Goal: Information Seeking & Learning: Learn about a topic

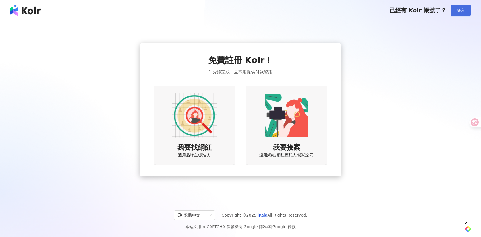
click at [465, 11] on button "登入" at bounding box center [461, 10] width 20 height 11
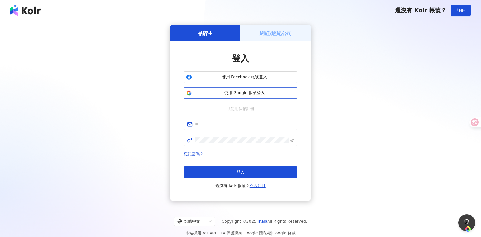
click at [235, 93] on span "使用 Google 帳號登入" at bounding box center [244, 93] width 101 height 6
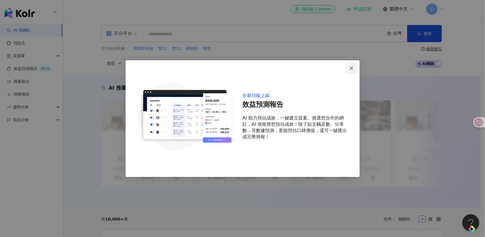
click at [352, 70] on icon "close" at bounding box center [351, 68] width 5 height 5
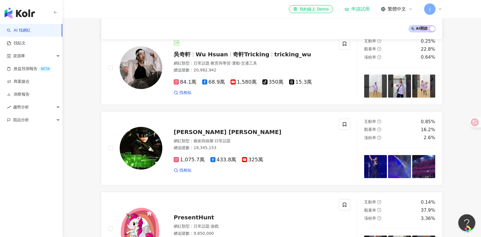
scroll to position [199, 0]
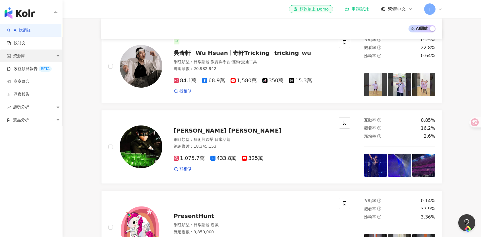
click at [29, 52] on div "資源庫" at bounding box center [31, 55] width 62 height 13
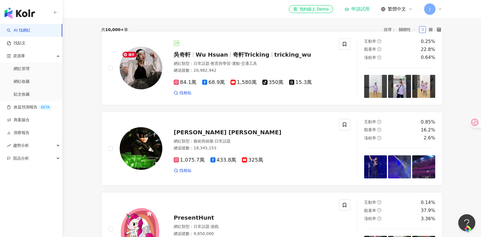
scroll to position [0, 0]
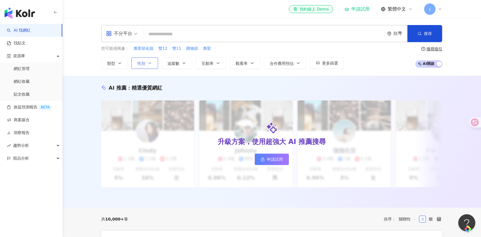
click at [146, 62] on button "性別" at bounding box center [144, 62] width 27 height 11
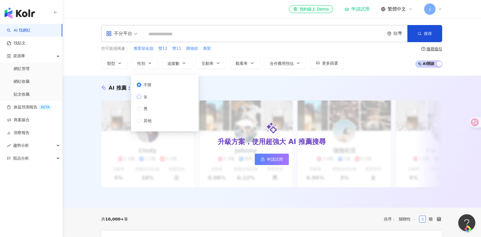
click at [146, 97] on span "女" at bounding box center [145, 97] width 9 height 6
click at [122, 71] on div "不分平台 台灣 搜尋 您可能感興趣： 萬聖節化妝 雙12 雙11 購物節 萬聖 類型 性別 追蹤數 互動率 觀看率 合作費用預估 更多篩選 不限 女 男 其他…" at bounding box center [272, 46] width 419 height 57
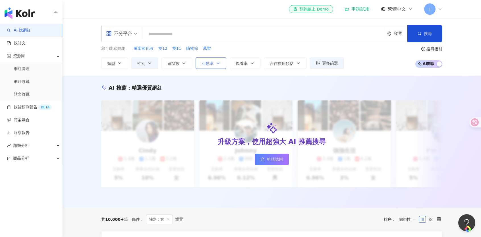
click at [223, 62] on button "互動率" at bounding box center [211, 62] width 31 height 11
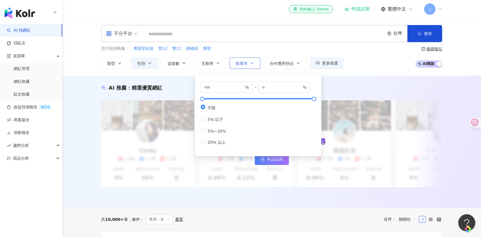
click at [245, 61] on span "觀看率" at bounding box center [242, 63] width 12 height 5
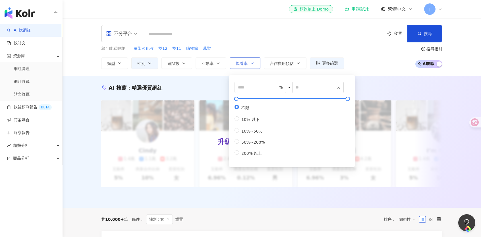
click at [245, 61] on span "觀看率" at bounding box center [242, 63] width 12 height 5
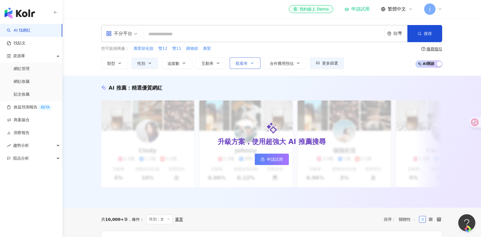
click at [245, 61] on span "觀看率" at bounding box center [242, 63] width 12 height 5
click at [283, 65] on span "合作費用預估" at bounding box center [282, 63] width 24 height 5
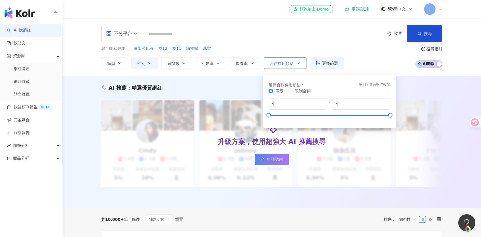
click at [283, 65] on span "合作費用預估" at bounding box center [282, 63] width 24 height 5
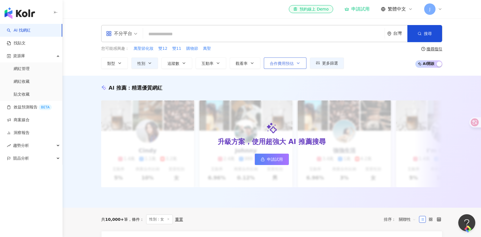
click at [283, 65] on span "合作費用預估" at bounding box center [282, 63] width 24 height 5
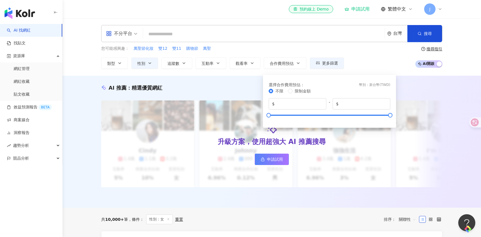
click at [319, 112] on div "不限 限制金額 $ * - $ *******" at bounding box center [330, 104] width 122 height 33
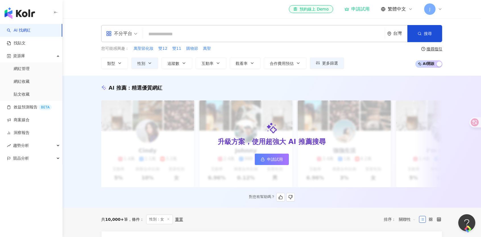
click at [247, 86] on div "AI 推薦 ： 精選優質網紅" at bounding box center [271, 87] width 341 height 7
click at [332, 65] on span "更多篩選" at bounding box center [330, 63] width 16 height 5
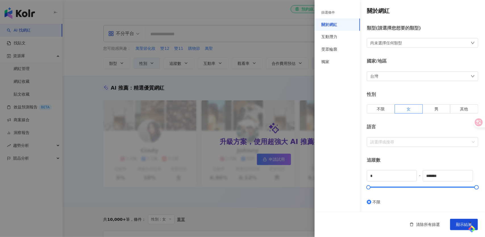
click at [392, 45] on div "尚未選擇任何類型" at bounding box center [387, 43] width 32 height 6
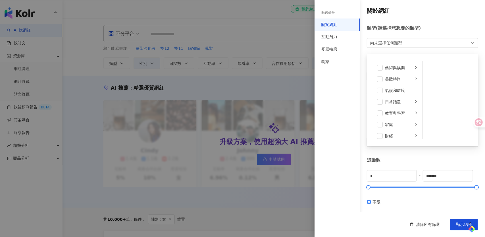
click at [392, 45] on div "尚未選擇任何類型" at bounding box center [387, 43] width 32 height 6
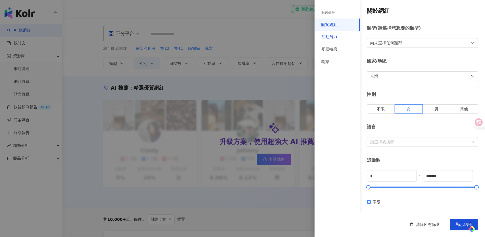
click at [337, 36] on div "互動潛力" at bounding box center [330, 37] width 16 height 6
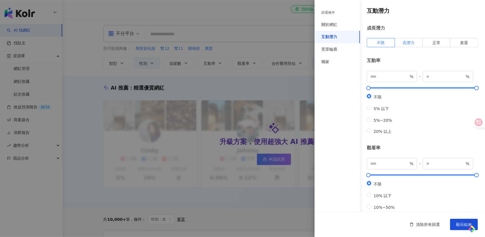
click at [408, 43] on span "高潛力" at bounding box center [409, 42] width 12 height 5
type input "***"
type input "*****"
drag, startPoint x: 372, startPoint y: 89, endPoint x: 361, endPoint y: 88, distance: 10.6
click at [361, 88] on div "互動潛力 成長潛力 不限 高潛力 正常 衰退 互動率 * % - ***** % 不限 5% 以下 5%~20% 20% 以上 觀看率 % - % 不限 10…" at bounding box center [400, 171] width 171 height 342
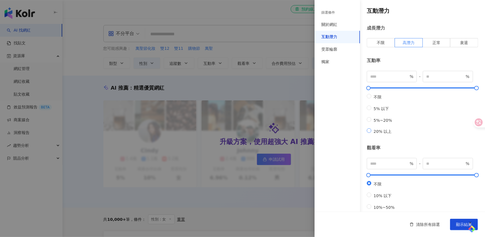
click at [375, 134] on span "20% 以上" at bounding box center [383, 131] width 23 height 5
type input "**"
click at [454, 223] on button "顯示結果" at bounding box center [464, 224] width 28 height 11
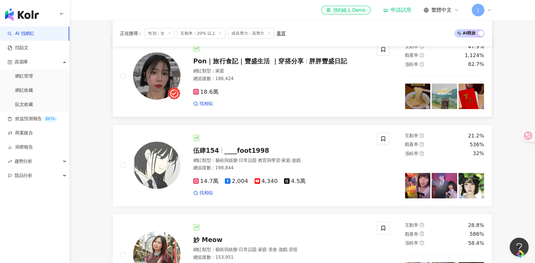
scroll to position [199, 0]
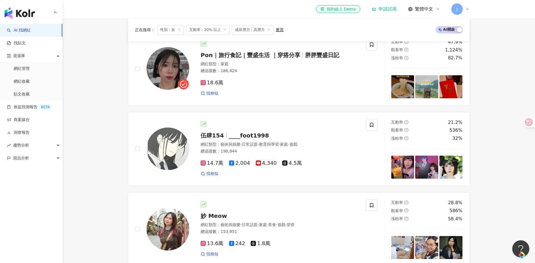
click at [107, 104] on main "不分平台 台灣 搜尋 您可能感興趣： 萬聖節化妝 雙12 雙11 購物節 萬聖 類型 性別 追蹤數 互動率 觀看率 合作費用預估 更多篩選 篩選條件 關於網紅…" at bounding box center [299, 177] width 472 height 717
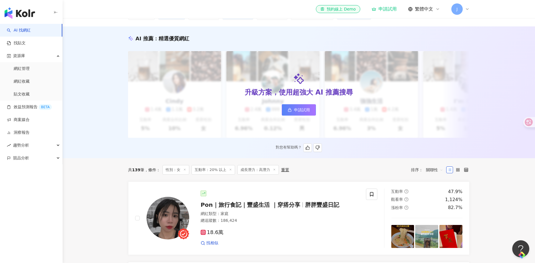
scroll to position [126, 0]
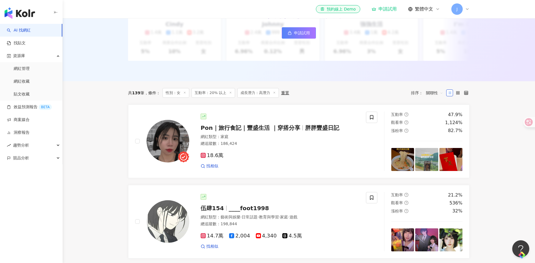
click at [320, 89] on div "共 139 筆 條件 ： 性別：女 互動率：20% 以上 成長潛力：高潛力 重置 排序： 關聯性" at bounding box center [298, 92] width 341 height 23
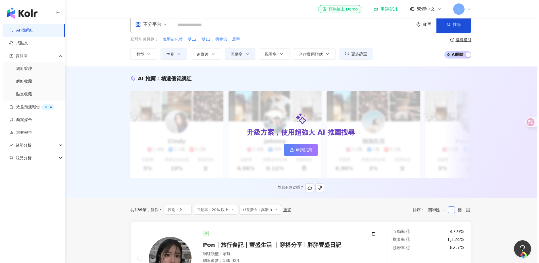
scroll to position [0, 0]
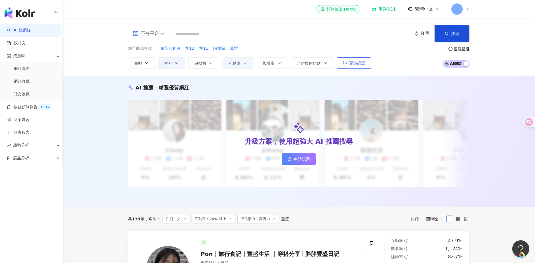
click at [355, 65] on span "更多篩選" at bounding box center [357, 63] width 16 height 5
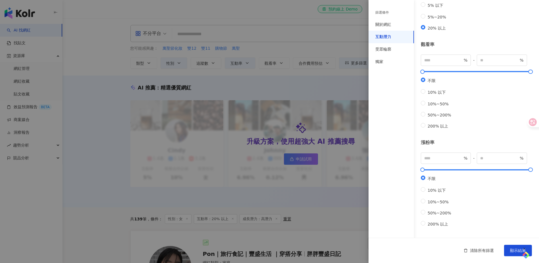
scroll to position [116, 0]
click at [384, 47] on div "受眾輪廓" at bounding box center [384, 50] width 16 height 6
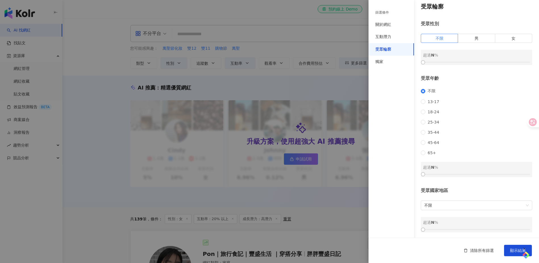
scroll to position [0, 0]
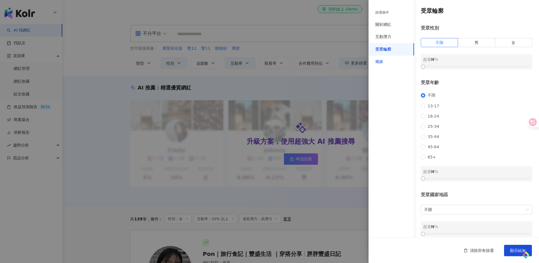
click at [380, 60] on div "獨家" at bounding box center [380, 62] width 8 height 6
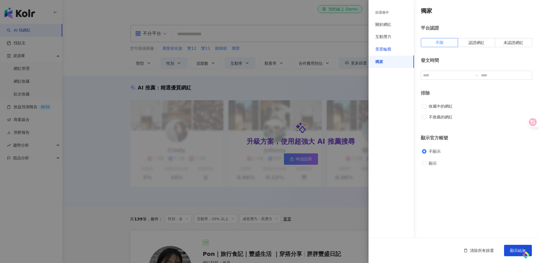
click at [388, 48] on div "受眾輪廓" at bounding box center [384, 50] width 16 height 6
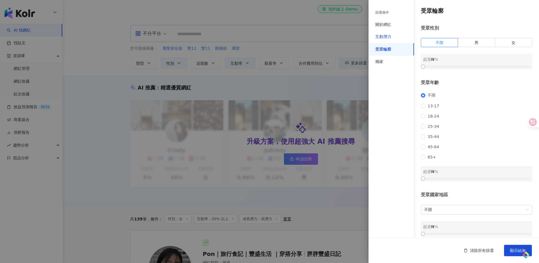
click at [390, 38] on div "互動潛力" at bounding box center [384, 37] width 16 height 6
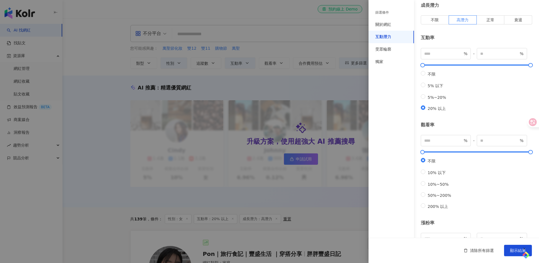
scroll to position [32, 0]
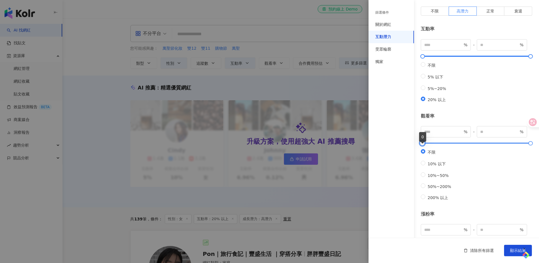
type input "**"
type input "*****"
drag, startPoint x: 430, startPoint y: 147, endPoint x: 458, endPoint y: 146, distance: 28.2
click at [465, 145] on div at bounding box center [477, 143] width 108 height 3
click at [451, 145] on div at bounding box center [477, 143] width 108 height 3
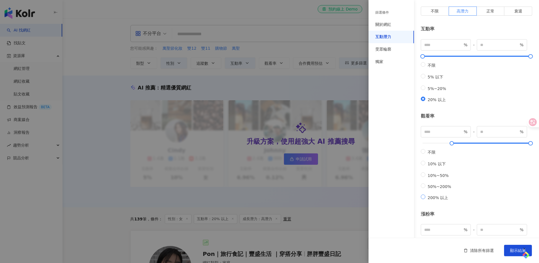
click at [436, 200] on span "200% 以上" at bounding box center [438, 198] width 25 height 5
type input "***"
click at [440, 189] on span "50%~200%" at bounding box center [440, 187] width 28 height 5
type input "**"
type input "***"
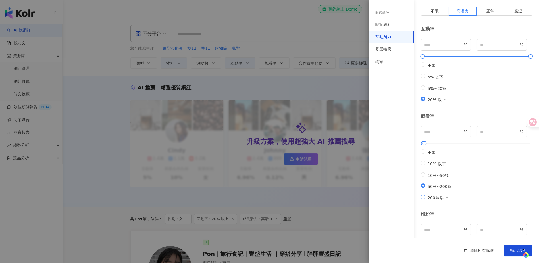
click at [440, 200] on span "200% 以上" at bounding box center [438, 198] width 25 height 5
type input "***"
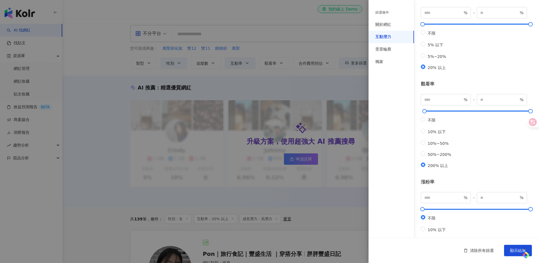
scroll to position [0, 0]
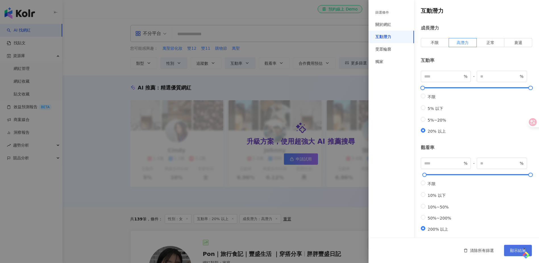
click at [481, 237] on span "顯示結果" at bounding box center [518, 251] width 16 height 5
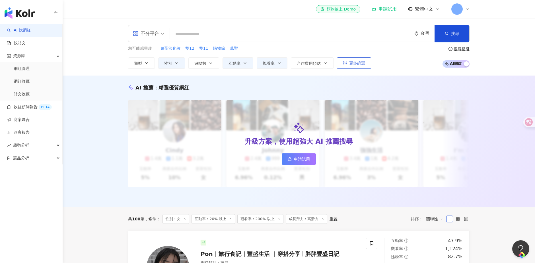
click at [351, 59] on button "更多篩選" at bounding box center [354, 62] width 34 height 11
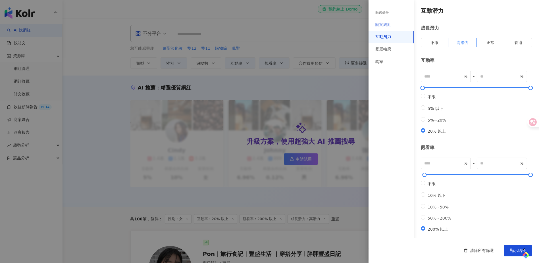
click at [387, 20] on div "關於網紅" at bounding box center [391, 24] width 45 height 13
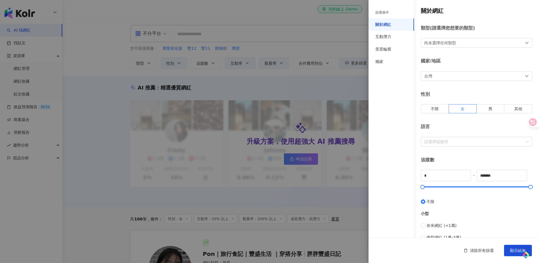
click at [454, 38] on div "尚未選擇任何類型" at bounding box center [476, 43] width 111 height 10
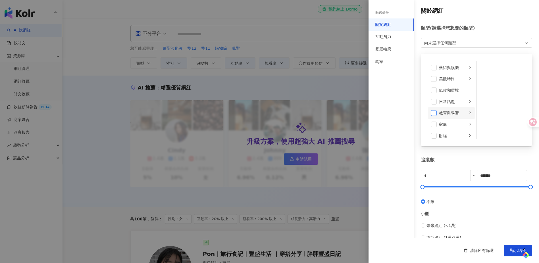
click at [436, 113] on span at bounding box center [434, 113] width 6 height 6
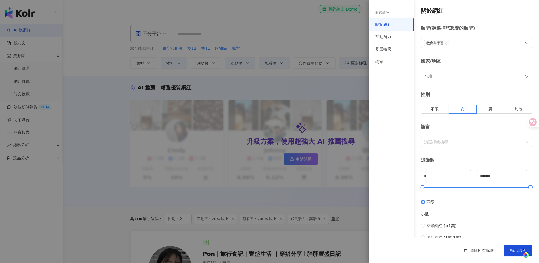
click at [309, 97] on div at bounding box center [269, 131] width 539 height 263
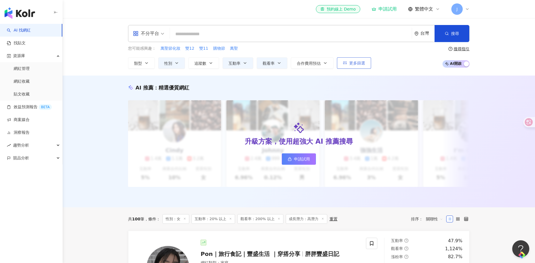
click at [352, 61] on span "更多篩選" at bounding box center [357, 63] width 16 height 5
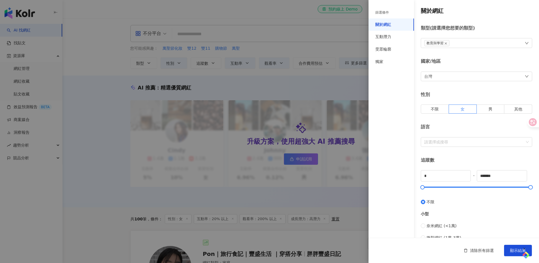
click at [471, 44] on div "教育與學習" at bounding box center [476, 43] width 111 height 10
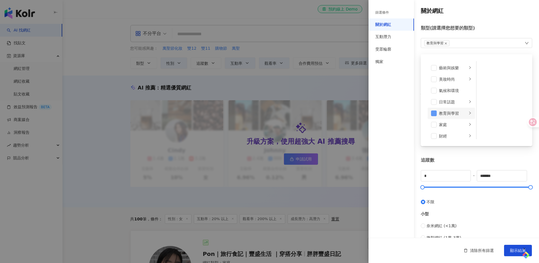
click at [433, 111] on span at bounding box center [434, 114] width 6 height 6
click at [436, 92] on span at bounding box center [434, 93] width 6 height 6
click at [413, 117] on div "篩選條件 關於網紅 互動潛力 受眾輪廓 獨家" at bounding box center [391, 135] width 45 height 256
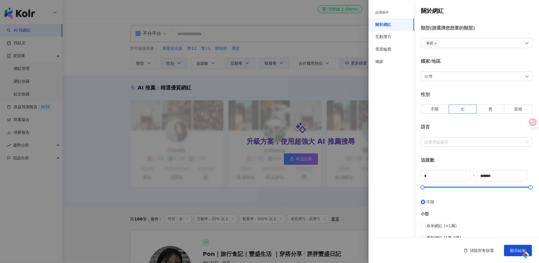
drag, startPoint x: 513, startPoint y: 249, endPoint x: 484, endPoint y: 213, distance: 46.0
click at [481, 214] on div "篩選條件 關於網紅 互動潛力 受眾輪廓 獨家 關於網紅 類型 ( 請選擇您想要的類型 ) 家庭 國家/地區 台灣 性別 不限 女 男 其他 語言 請選擇或搜尋…" at bounding box center [454, 131] width 171 height 263
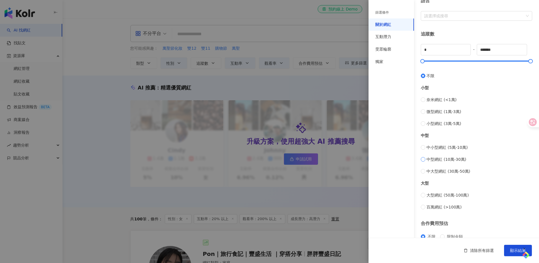
click at [441, 159] on span "中型網紅 (10萬-30萬)" at bounding box center [447, 159] width 40 height 6
type input "******"
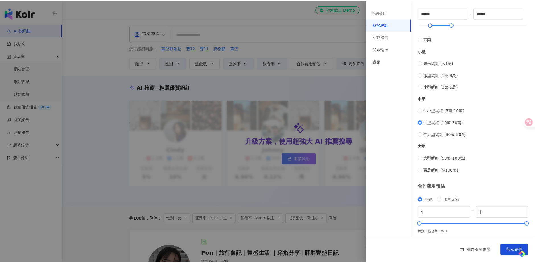
scroll to position [165, 0]
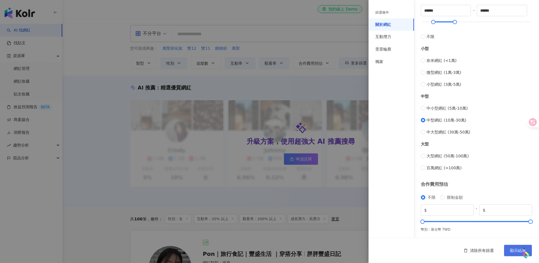
click at [481, 237] on span "顯示結果" at bounding box center [518, 251] width 16 height 5
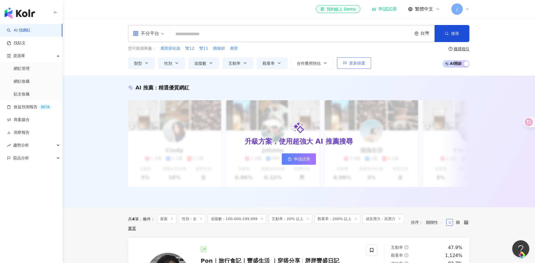
click at [361, 63] on span "更多篩選" at bounding box center [357, 63] width 16 height 5
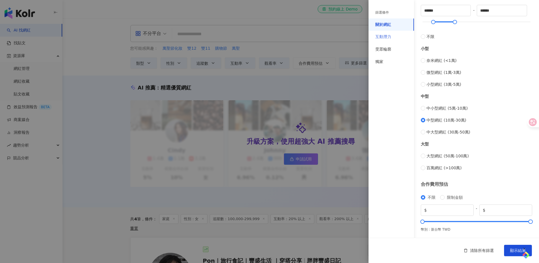
click at [398, 36] on div "互動潛力" at bounding box center [391, 37] width 45 height 13
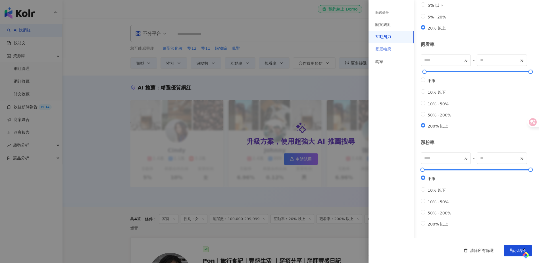
click at [394, 49] on div "受眾輪廓" at bounding box center [391, 49] width 45 height 13
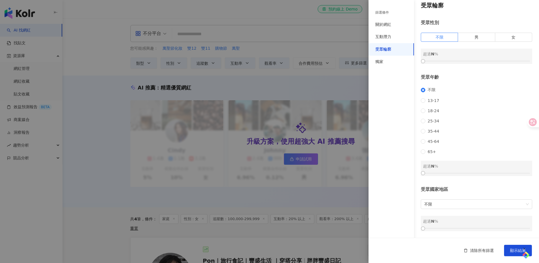
scroll to position [13, 0]
click at [387, 21] on div "關於網紅" at bounding box center [391, 24] width 45 height 13
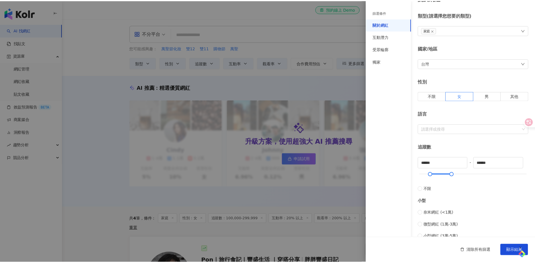
scroll to position [165, 0]
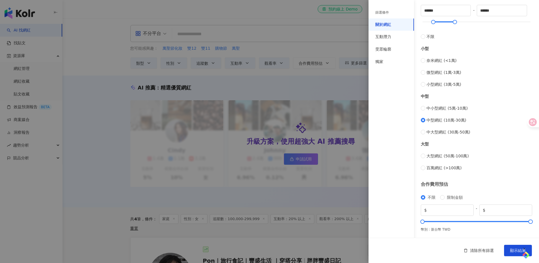
click at [341, 117] on div at bounding box center [269, 131] width 539 height 263
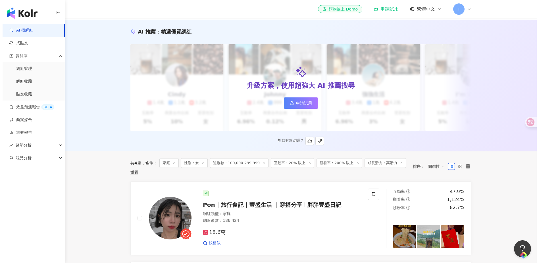
scroll to position [32, 0]
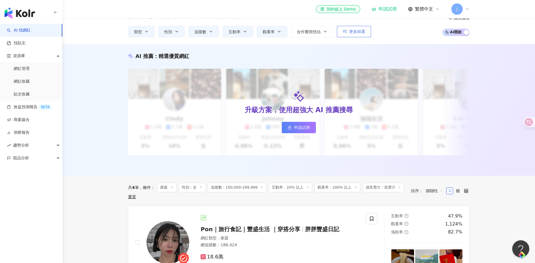
click at [362, 32] on span "更多篩選" at bounding box center [357, 31] width 16 height 5
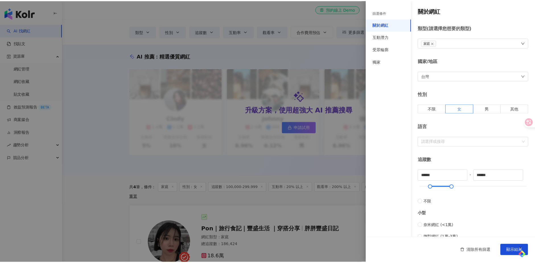
scroll to position [0, 0]
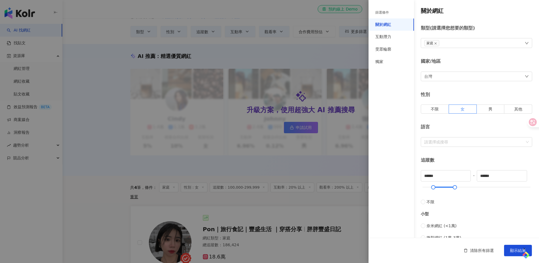
click at [462, 41] on div "家庭" at bounding box center [476, 43] width 111 height 10
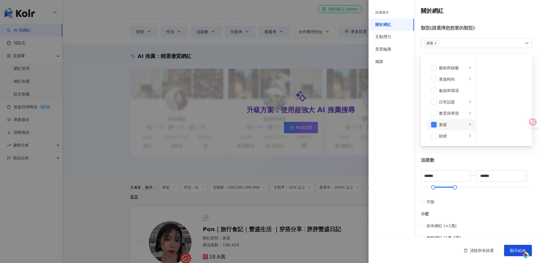
click at [463, 128] on li "家庭" at bounding box center [451, 124] width 47 height 11
click at [402, 113] on div "篩選條件 關於網紅 互動潛力 受眾輪廓 獨家" at bounding box center [391, 135] width 45 height 256
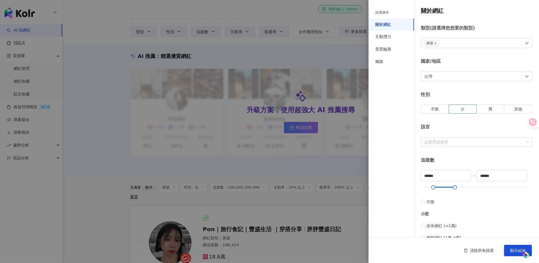
click at [348, 191] on div at bounding box center [269, 131] width 539 height 263
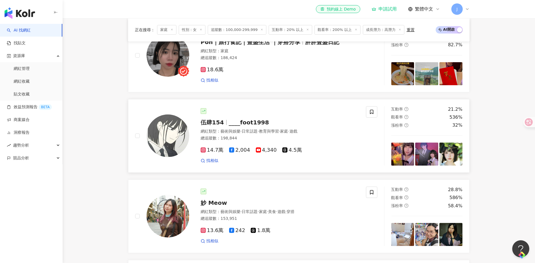
scroll to position [221, 0]
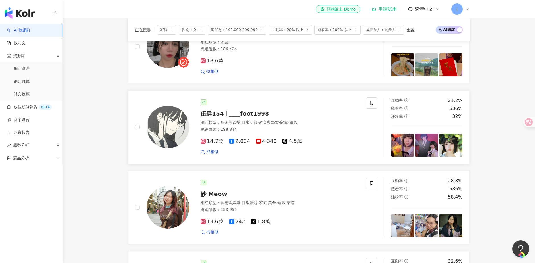
click at [246, 117] on span "____foot1998" at bounding box center [249, 113] width 40 height 7
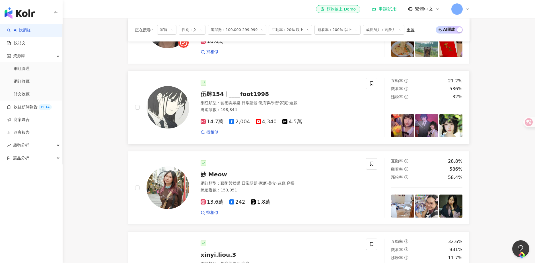
scroll to position [253, 0]
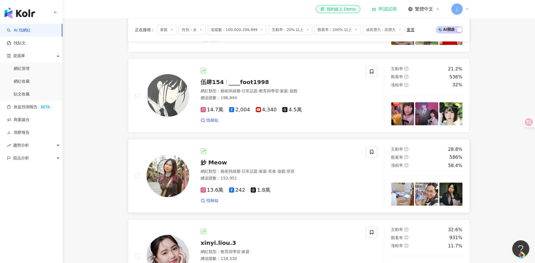
click at [222, 166] on span "妙 Meow" at bounding box center [213, 162] width 26 height 7
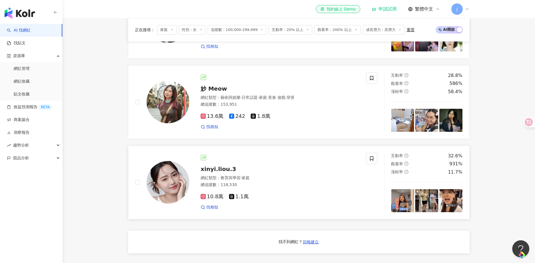
scroll to position [347, 0]
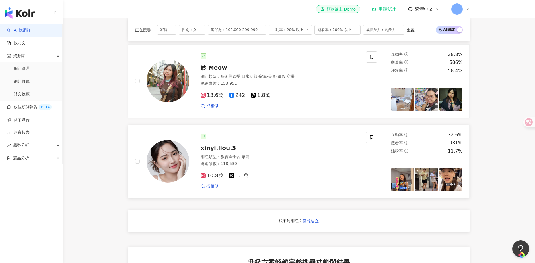
click at [227, 152] on span "xinyi.liou.3" at bounding box center [218, 148] width 36 height 7
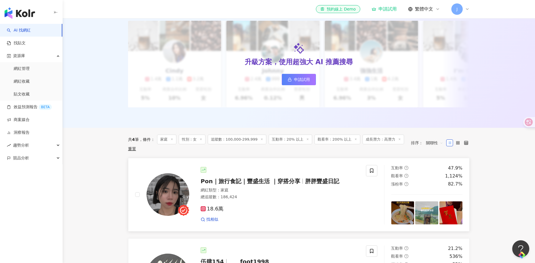
scroll to position [63, 0]
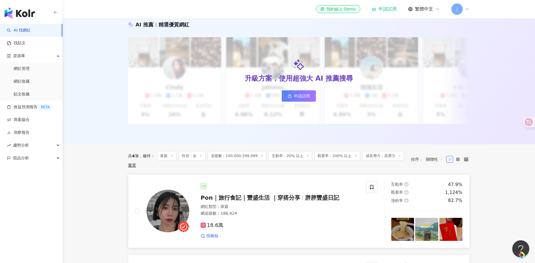
click at [256, 201] on span "Pon｜旅行食記｜豐盛生活 ｜穿搭分享" at bounding box center [250, 197] width 100 height 7
click at [192, 161] on span "性別：女" at bounding box center [192, 156] width 27 height 10
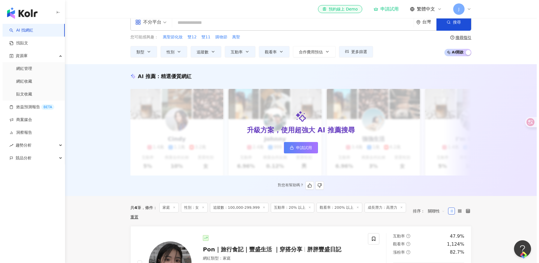
scroll to position [0, 0]
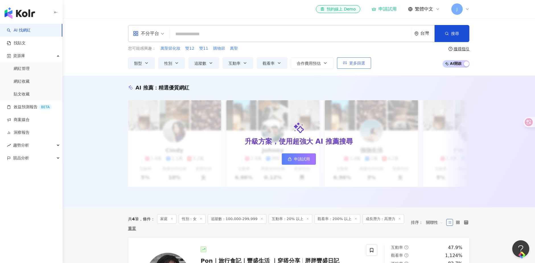
click at [354, 64] on span "更多篩選" at bounding box center [357, 63] width 16 height 5
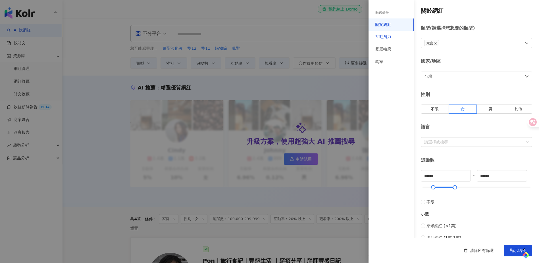
click at [391, 36] on div "互動潛力" at bounding box center [384, 37] width 16 height 6
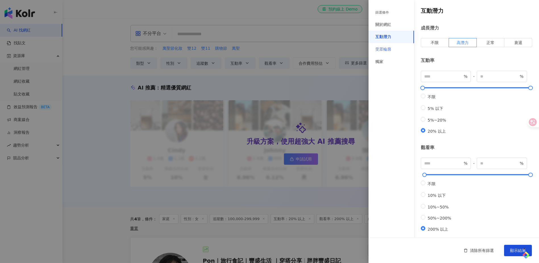
click at [384, 46] on div "受眾輪廓" at bounding box center [391, 49] width 45 height 13
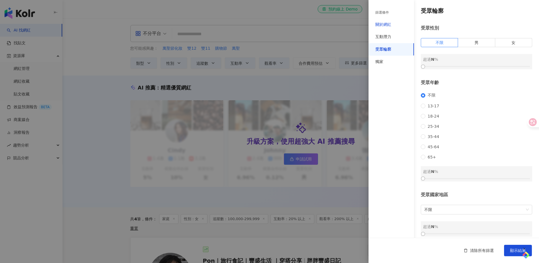
click at [388, 25] on div "關於網紅" at bounding box center [384, 25] width 16 height 6
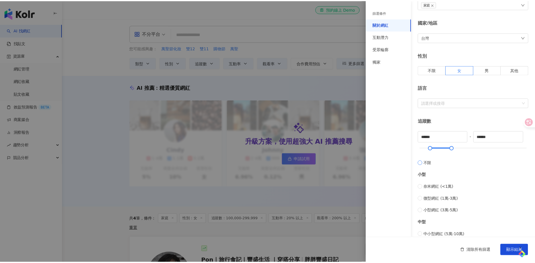
scroll to position [95, 0]
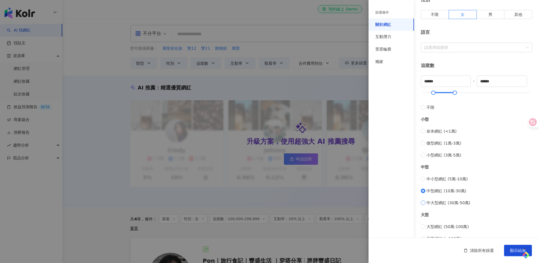
click at [459, 201] on span "中大型網紅 (30萬-50萬)" at bounding box center [449, 203] width 44 height 6
type input "******"
click at [437, 194] on div "中小型網紅 (5萬-10萬) 中型網紅 (10萬-30萬) 中大型網紅 (30萬-50萬)" at bounding box center [476, 191] width 111 height 30
click at [441, 190] on span "中型網紅 (10萬-30萬)" at bounding box center [447, 191] width 40 height 6
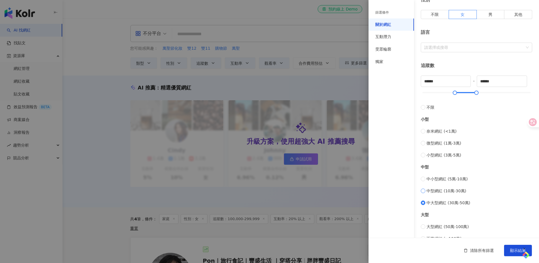
type input "******"
click at [444, 202] on span "中大型網紅 (30萬-50萬)" at bounding box center [449, 203] width 44 height 6
type input "******"
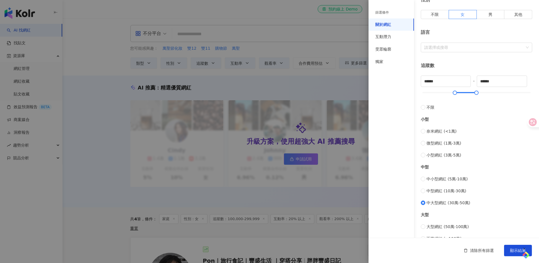
click at [449, 186] on div "中小型網紅 (5萬-10萬) 中型網紅 (10萬-30萬) 中大型網紅 (30萬-50萬)" at bounding box center [476, 191] width 111 height 30
click at [449, 189] on span "中型網紅 (10萬-30萬)" at bounding box center [447, 191] width 40 height 6
type input "******"
click at [447, 203] on span "中大型網紅 (30萬-50萬)" at bounding box center [449, 203] width 44 height 6
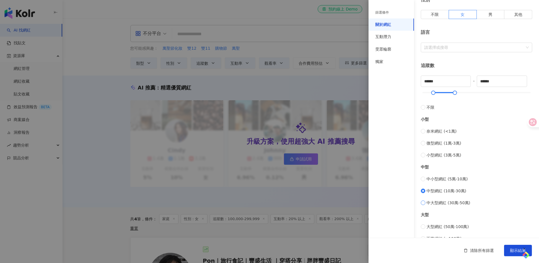
type input "******"
click at [481, 237] on span "顯示結果" at bounding box center [518, 251] width 16 height 5
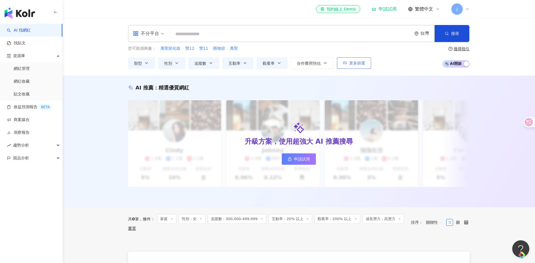
click at [358, 63] on span "更多篩選" at bounding box center [357, 63] width 16 height 5
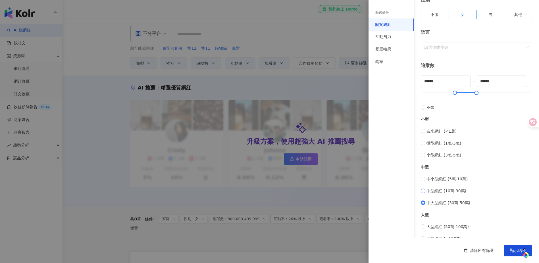
drag, startPoint x: 434, startPoint y: 193, endPoint x: 438, endPoint y: 193, distance: 4.0
click at [435, 193] on span "中型網紅 (10萬-30萬)" at bounding box center [447, 191] width 40 height 6
type input "******"
click at [481, 237] on span "顯示結果" at bounding box center [518, 251] width 16 height 5
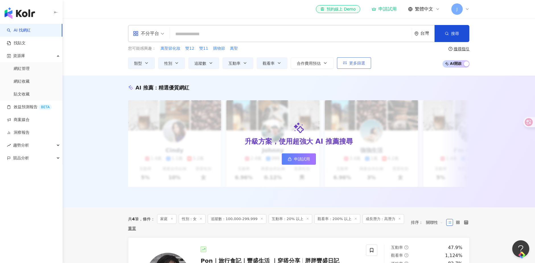
click at [346, 67] on button "更多篩選" at bounding box center [354, 62] width 34 height 11
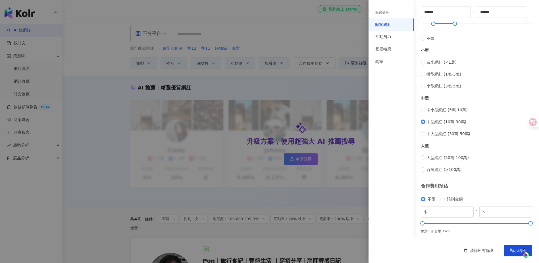
scroll to position [165, 0]
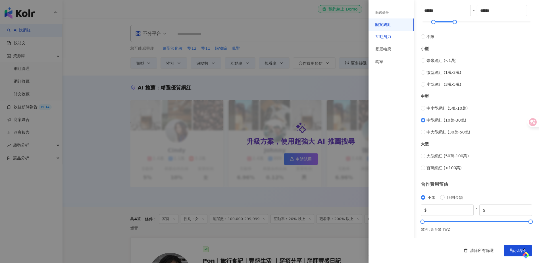
click at [385, 36] on div "互動潛力" at bounding box center [384, 37] width 16 height 6
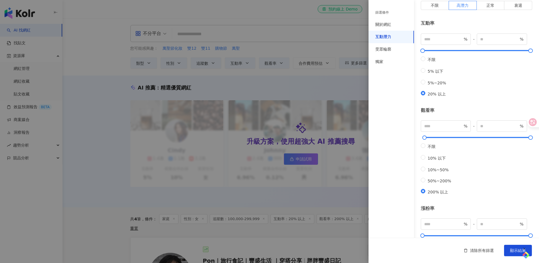
scroll to position [0, 0]
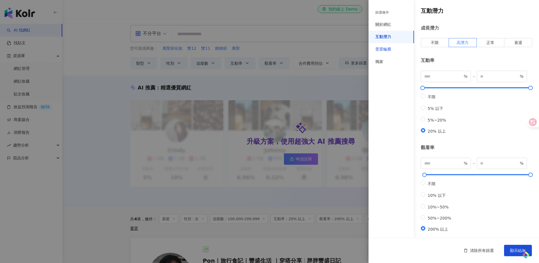
click at [390, 47] on div "受眾輪廓" at bounding box center [384, 50] width 16 height 6
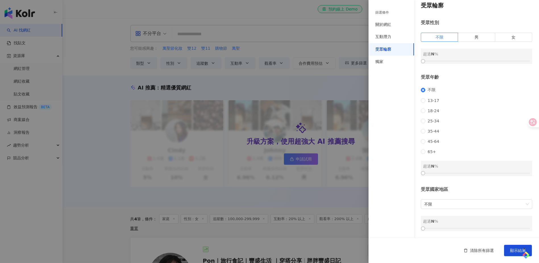
scroll to position [13, 0]
click at [386, 31] on div "互動潛力" at bounding box center [391, 37] width 45 height 13
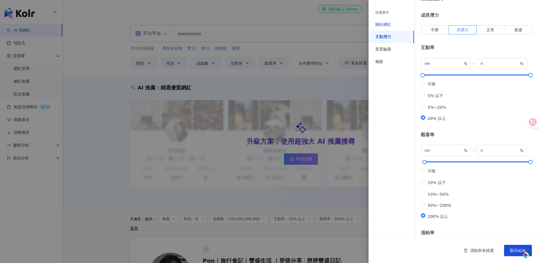
click at [388, 25] on div "關於網紅" at bounding box center [384, 25] width 16 height 6
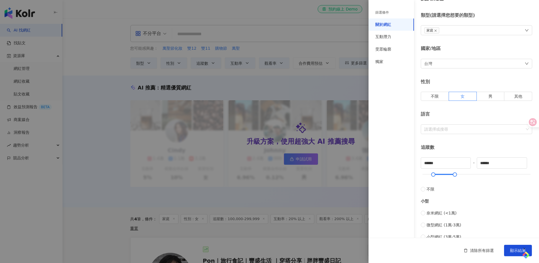
click at [457, 67] on div "台灣" at bounding box center [476, 64] width 111 height 10
click at [457, 67] on div "台灣 台灣 unlimit tw jp 不限區域 台灣 日本 香港 馬來西亞 印度尼西亞 泰國 越南" at bounding box center [476, 64] width 111 height 10
click at [311, 148] on div at bounding box center [269, 131] width 539 height 263
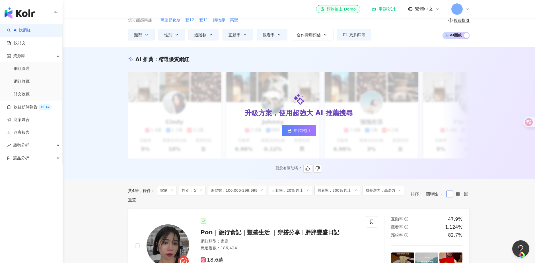
scroll to position [25, 0]
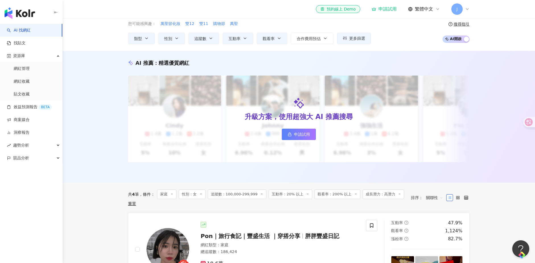
click at [462, 40] on span "AI 開啟 AI 關閉" at bounding box center [455, 39] width 27 height 7
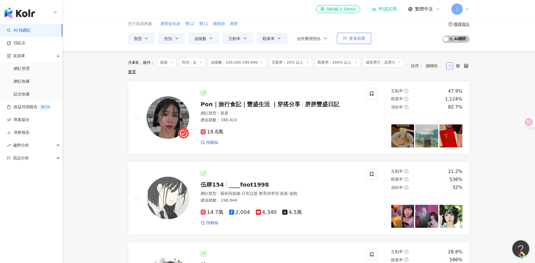
click at [343, 40] on icon "button" at bounding box center [345, 38] width 4 height 4
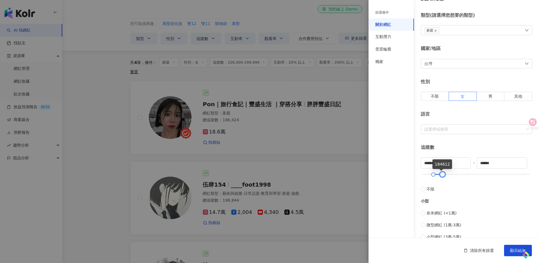
drag, startPoint x: 454, startPoint y: 175, endPoint x: 442, endPoint y: 177, distance: 12.0
click at [442, 176] on div at bounding box center [442, 174] width 3 height 3
type input "******"
drag, startPoint x: 442, startPoint y: 174, endPoint x: 455, endPoint y: 175, distance: 13.1
click at [455, 175] on div at bounding box center [456, 174] width 3 height 3
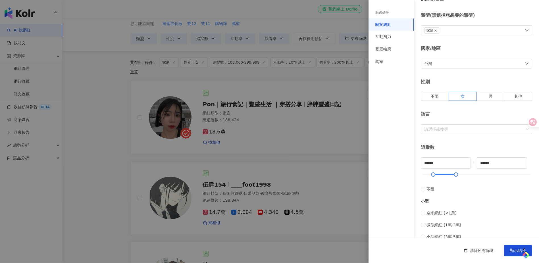
click at [355, 187] on div at bounding box center [269, 131] width 539 height 263
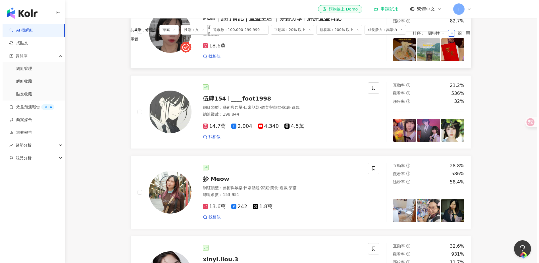
scroll to position [0, 0]
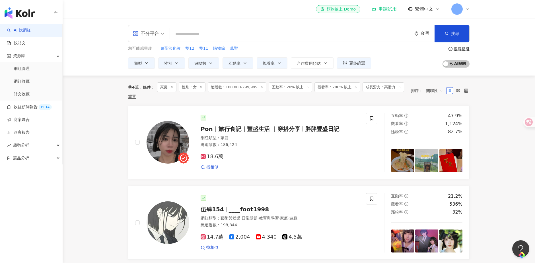
click at [361, 55] on div "您可能感興趣： 萬聖節化妝 雙12 雙11 購物節 萬聖 類型 性別 追蹤數 互動率 觀看率 合作費用預估 更多篩選 篩選條件 關於網紅 互動潛力 受眾輪廓 …" at bounding box center [249, 56] width 243 height 23
click at [361, 62] on span "更多篩選" at bounding box center [357, 63] width 16 height 5
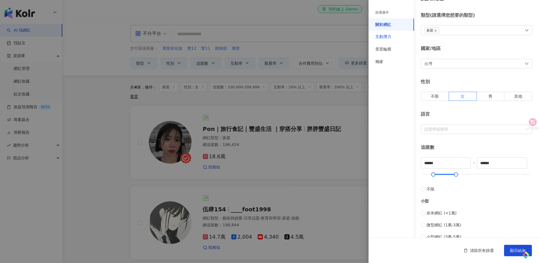
click at [390, 36] on div "互動潛力" at bounding box center [384, 37] width 16 height 6
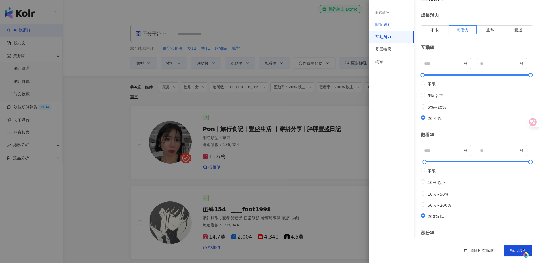
click at [391, 26] on div "關於網紅" at bounding box center [384, 25] width 16 height 6
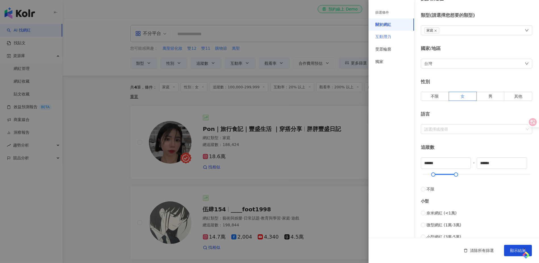
click at [393, 36] on div "互動潛力" at bounding box center [391, 37] width 45 height 13
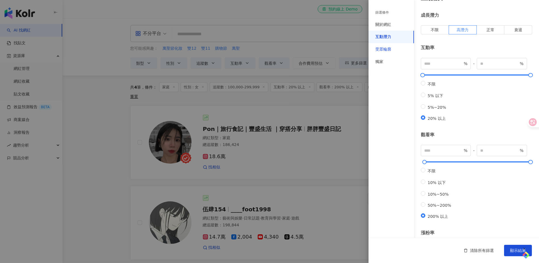
click at [391, 50] on div "受眾輪廓" at bounding box center [384, 50] width 16 height 6
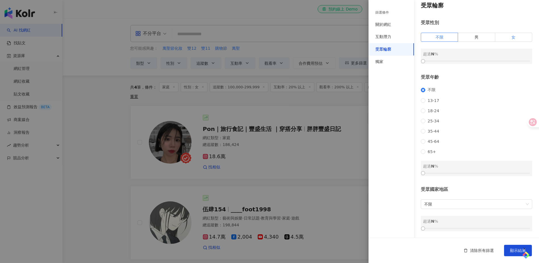
click at [481, 35] on span "女" at bounding box center [514, 37] width 4 height 5
drag, startPoint x: 423, startPoint y: 55, endPoint x: 476, endPoint y: 56, distance: 52.6
click at [476, 60] on div at bounding box center [477, 61] width 3 height 3
click at [479, 60] on div at bounding box center [480, 61] width 3 height 3
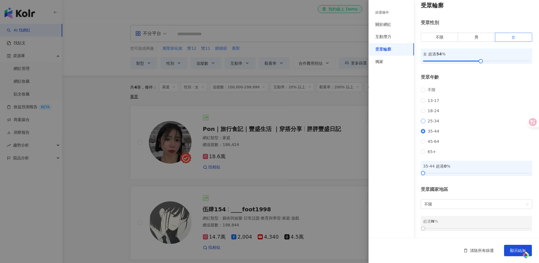
click at [427, 119] on span "25-34" at bounding box center [434, 121] width 16 height 5
click at [426, 129] on span "35-44" at bounding box center [434, 131] width 16 height 5
click at [427, 173] on div at bounding box center [476, 173] width 107 height 3
drag, startPoint x: 428, startPoint y: 173, endPoint x: 443, endPoint y: 174, distance: 15.1
click at [443, 174] on div at bounding box center [443, 173] width 3 height 3
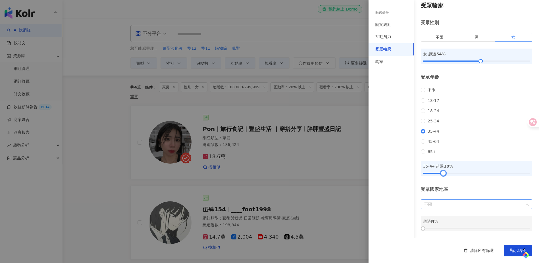
click at [463, 203] on span "不限" at bounding box center [477, 204] width 105 height 9
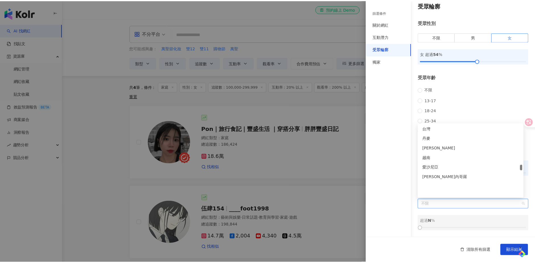
scroll to position [1208, 0]
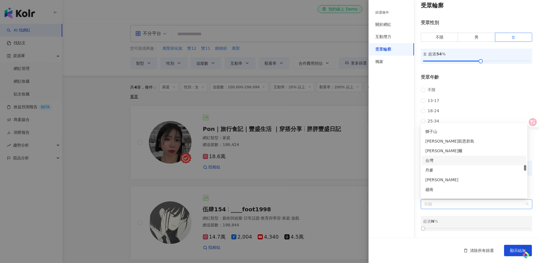
click at [448, 161] on div "台灣" at bounding box center [475, 161] width 98 height 6
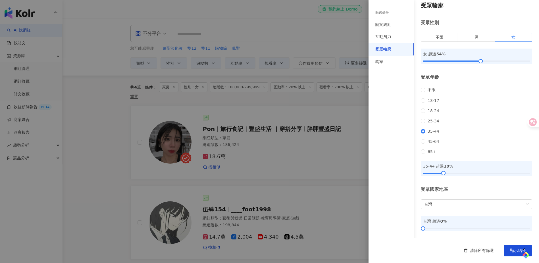
click at [410, 195] on div "篩選條件 關於網紅 互動潛力 受眾輪廓 獨家" at bounding box center [391, 135] width 45 height 256
drag, startPoint x: 440, startPoint y: 223, endPoint x: 450, endPoint y: 223, distance: 9.7
click at [450, 223] on div "台灣 超過 0 %" at bounding box center [476, 221] width 107 height 6
drag, startPoint x: 434, startPoint y: 227, endPoint x: 491, endPoint y: 228, distance: 57.2
click at [481, 228] on div at bounding box center [476, 228] width 107 height 3
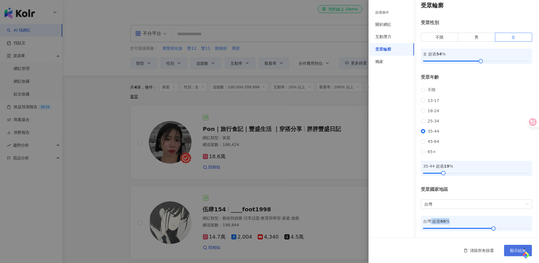
click at [481, 237] on button "顯示結果" at bounding box center [518, 250] width 28 height 11
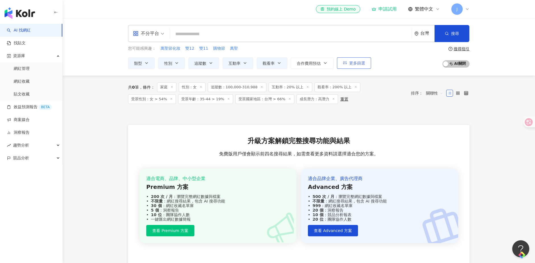
click at [355, 65] on span "更多篩選" at bounding box center [357, 63] width 16 height 5
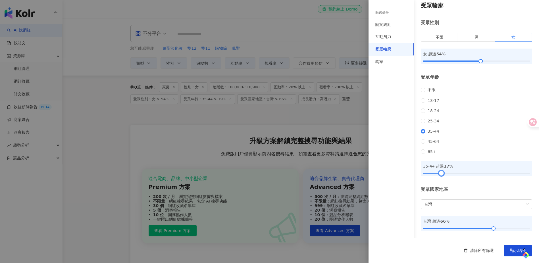
drag, startPoint x: 444, startPoint y: 172, endPoint x: 440, endPoint y: 173, distance: 4.0
click at [440, 173] on div at bounding box center [441, 173] width 3 height 3
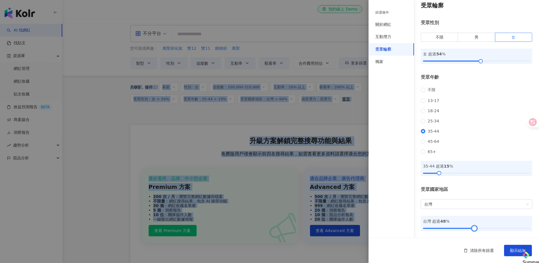
drag, startPoint x: 491, startPoint y: 229, endPoint x: 473, endPoint y: 231, distance: 18.9
click at [473, 231] on html "AI 找網紅 找貼文 資源庫 網紅管理 網紅收藏 貼文收藏 效益預測報告 BETA 商案媒合 洞察報告 趨勢分析 競品分析 el-icon-cs 預約線上 D…" at bounding box center [269, 131] width 539 height 263
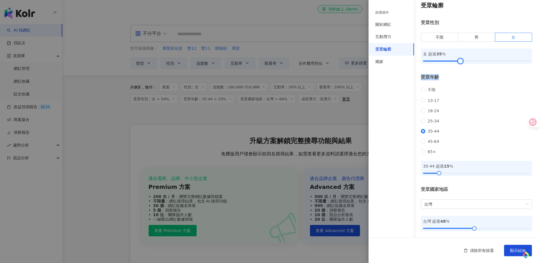
drag, startPoint x: 479, startPoint y: 53, endPoint x: 460, endPoint y: 57, distance: 20.0
click at [460, 57] on div "受眾輪廓 受眾性別 不限 男 女 女 超過 35 % 受眾年齡 不限 13-17 18-24 25-34 35-44 45-64 65+ 35-44 超過 1…" at bounding box center [454, 117] width 171 height 244
click at [481, 237] on span "顯示結果" at bounding box center [518, 251] width 16 height 5
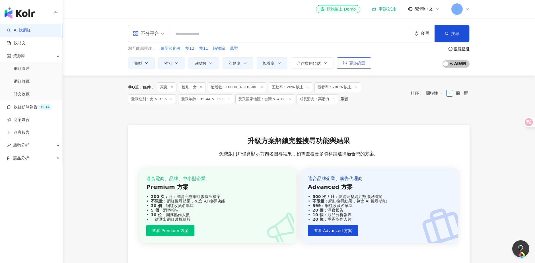
click at [353, 62] on span "更多篩選" at bounding box center [357, 63] width 16 height 5
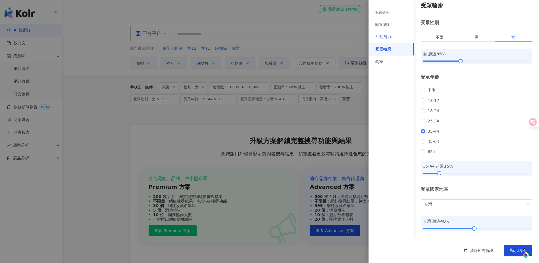
click at [392, 37] on div "互動潛力" at bounding box center [391, 37] width 45 height 13
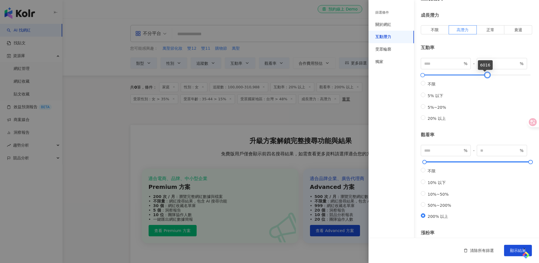
type input "****"
drag, startPoint x: 524, startPoint y: 76, endPoint x: 478, endPoint y: 76, distance: 46.3
click at [481, 76] on div at bounding box center [482, 75] width 3 height 3
click at [481, 237] on span "顯示結果" at bounding box center [518, 251] width 16 height 5
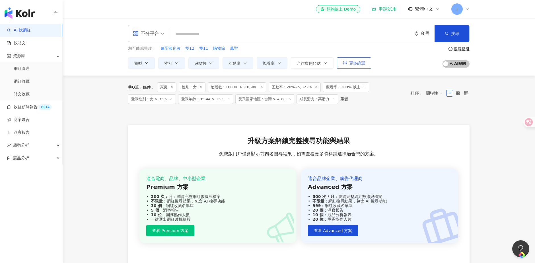
click at [351, 64] on span "更多篩選" at bounding box center [357, 63] width 16 height 5
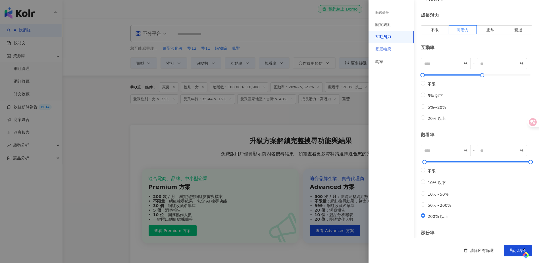
click at [395, 51] on div "受眾輪廓" at bounding box center [391, 49] width 45 height 13
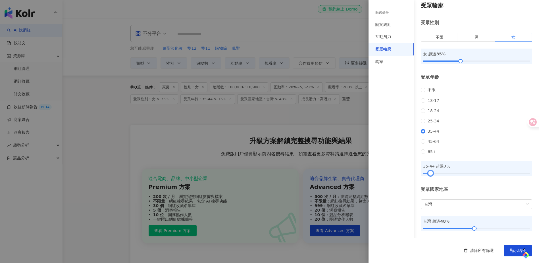
drag, startPoint x: 441, startPoint y: 173, endPoint x: 431, endPoint y: 173, distance: 10.0
click at [431, 173] on div at bounding box center [476, 173] width 107 height 3
click at [481, 237] on span "顯示結果" at bounding box center [518, 251] width 16 height 5
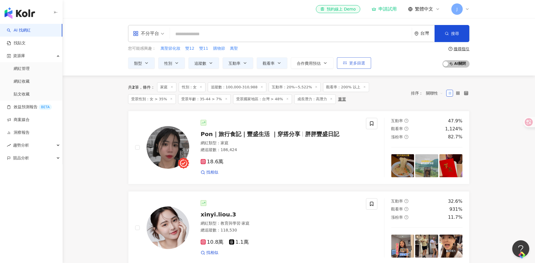
click at [347, 66] on button "更多篩選" at bounding box center [354, 62] width 34 height 11
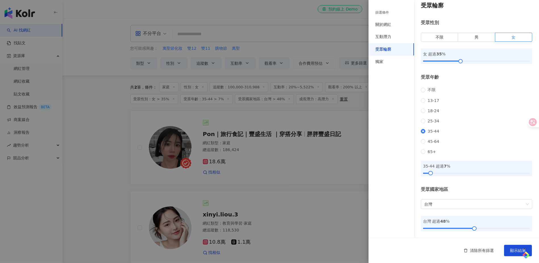
click at [384, 15] on div "篩選條件" at bounding box center [391, 13] width 45 height 12
click at [386, 22] on div "關於網紅" at bounding box center [384, 25] width 16 height 6
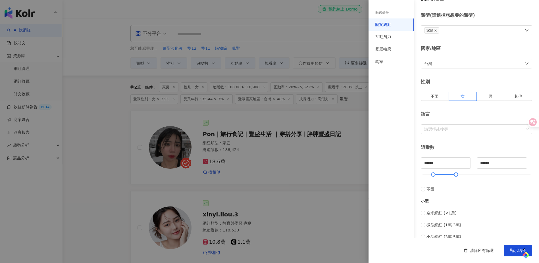
click at [321, 58] on div at bounding box center [269, 131] width 539 height 263
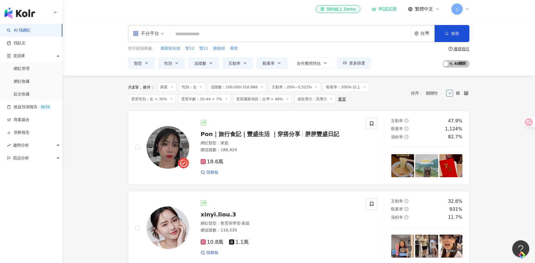
click at [166, 35] on div "不分平台" at bounding box center [149, 33] width 38 height 16
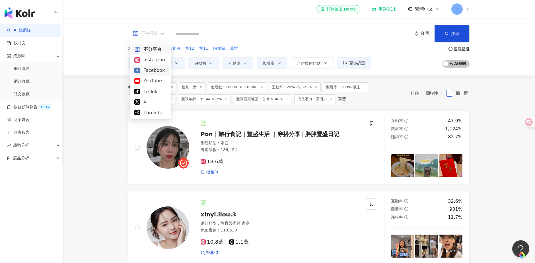
click at [158, 71] on div "Facebook" at bounding box center [150, 70] width 32 height 7
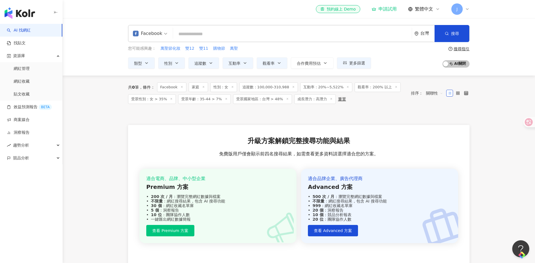
click at [180, 85] on span "Facebook" at bounding box center [171, 87] width 29 height 10
click at [182, 86] on icon at bounding box center [181, 87] width 3 height 3
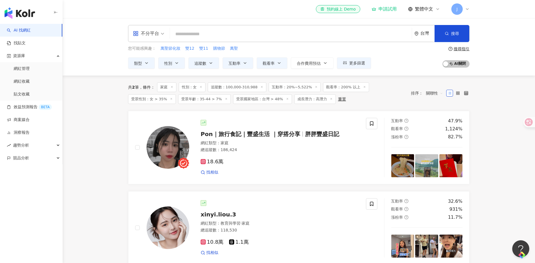
click at [330, 99] on icon at bounding box center [331, 99] width 3 height 3
click at [261, 87] on line at bounding box center [261, 86] width 1 height 1
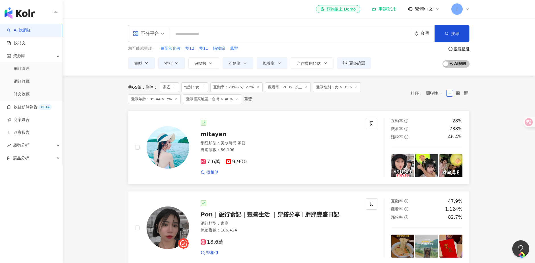
click at [216, 133] on span "mitayen" at bounding box center [213, 134] width 26 height 7
click at [361, 63] on span "更多篩選" at bounding box center [357, 63] width 16 height 5
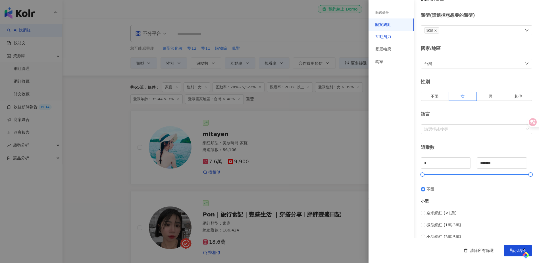
click at [386, 38] on div "互動潛力" at bounding box center [384, 37] width 16 height 6
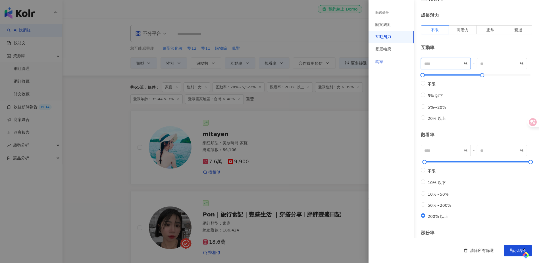
drag, startPoint x: 434, startPoint y: 64, endPoint x: 400, endPoint y: 65, distance: 35.0
click at [400, 65] on div "篩選條件 關於網紅 互動潛力 受眾輪廓 獨家 關於網紅 類型 ( 請選擇您想要的類型 ) 家庭 國家/地區 台灣 性別 不限 女 男 其他 語言 請選擇或搜尋…" at bounding box center [454, 170] width 171 height 367
type input "**"
click at [481, 237] on span "顯示結果" at bounding box center [518, 251] width 16 height 5
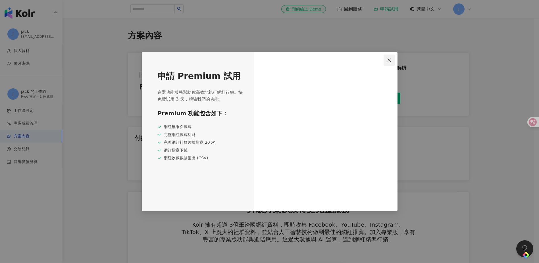
click at [389, 60] on icon "close" at bounding box center [389, 59] width 3 height 3
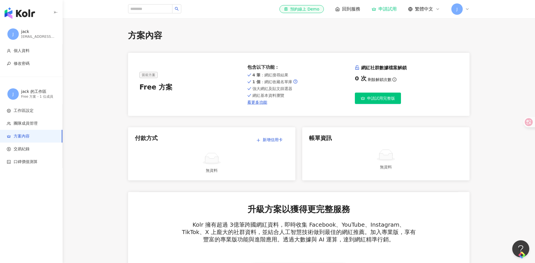
drag, startPoint x: 213, startPoint y: 82, endPoint x: 283, endPoint y: 84, distance: 70.8
click at [283, 84] on div "當前方案 Free 方案 包含以下功能 ： 4 筆 ：網紅搜尋結果 1 個 ：網紅收藏名單庫 強大網紅及貼文篩選器 網紅基本資料瀏覽 看更多功能 網紅社群數據…" at bounding box center [298, 84] width 318 height 40
click at [283, 84] on span "1 個 ：網紅收藏名單庫" at bounding box center [272, 82] width 40 height 5
drag, startPoint x: 284, startPoint y: 95, endPoint x: 267, endPoint y: 75, distance: 26.4
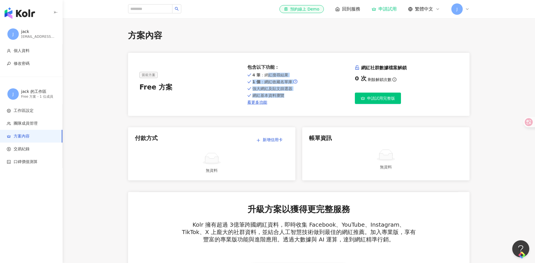
click at [267, 75] on div "4 筆 ：網紅搜尋結果 1 個 ：網紅收藏名單庫 強大網紅及貼文篩選器 網紅基本資料瀏覽 看更多功能" at bounding box center [298, 88] width 103 height 33
click at [267, 75] on span "4 筆 ：網紅搜尋結果" at bounding box center [270, 75] width 36 height 5
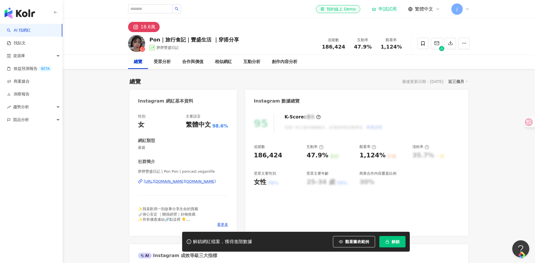
click at [205, 182] on div "https://www.instagram.com/poncast.veganlife/" at bounding box center [180, 181] width 72 height 5
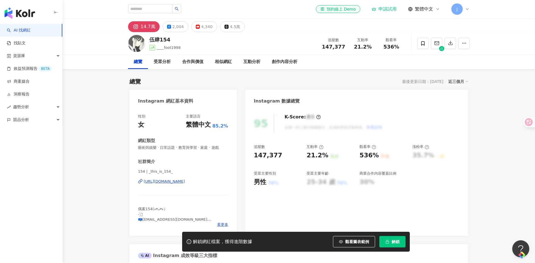
click at [184, 182] on div "https://www.instagram.com/_this_is_154_/" at bounding box center [164, 181] width 41 height 5
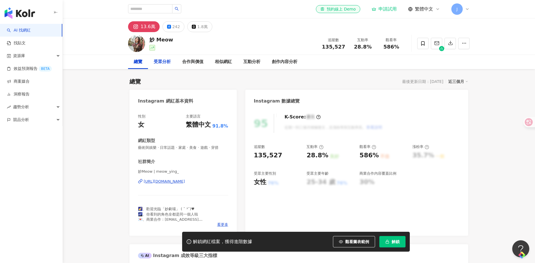
click at [166, 64] on div "受眾分析" at bounding box center [162, 62] width 17 height 7
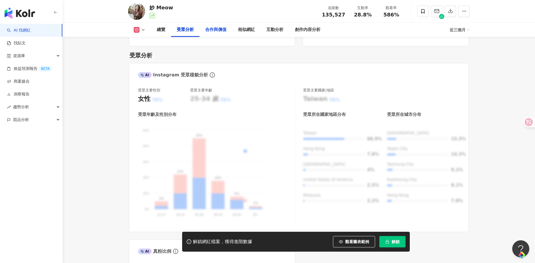
click at [205, 33] on div "合作與價值" at bounding box center [215, 29] width 21 height 7
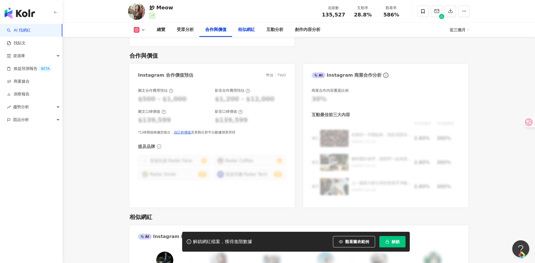
click at [244, 31] on div "相似網紅" at bounding box center [246, 29] width 17 height 7
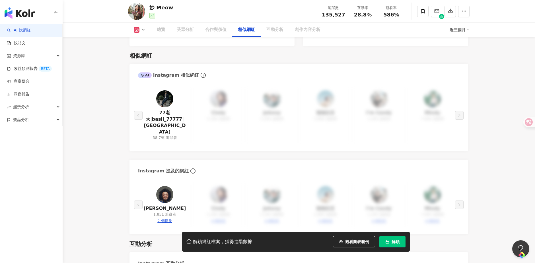
click at [268, 30] on div "互動分析" at bounding box center [274, 29] width 17 height 7
click at [283, 30] on div "互動分析" at bounding box center [274, 29] width 17 height 7
click at [164, 32] on div "總覽" at bounding box center [161, 29] width 9 height 7
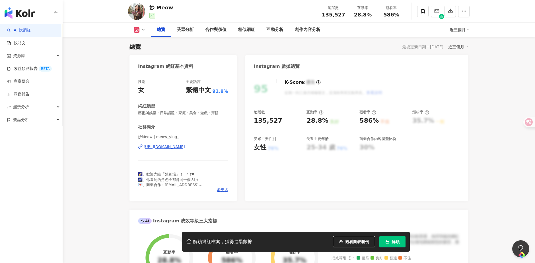
click at [185, 146] on div "https://www.instagram.com/meow_ying_/" at bounding box center [164, 146] width 41 height 5
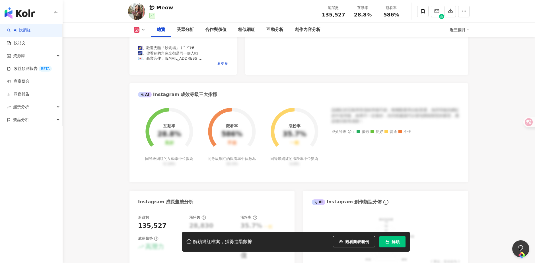
scroll to position [0, 0]
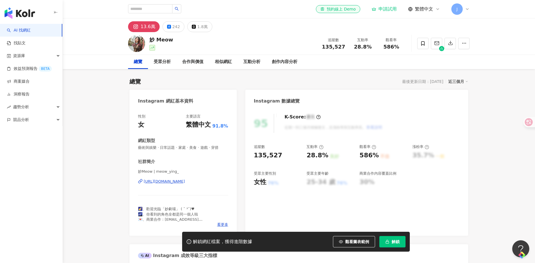
click at [185, 181] on div "https://www.instagram.com/meow_ying_/" at bounding box center [164, 181] width 41 height 5
click at [175, 25] on div "242" at bounding box center [176, 27] width 8 height 8
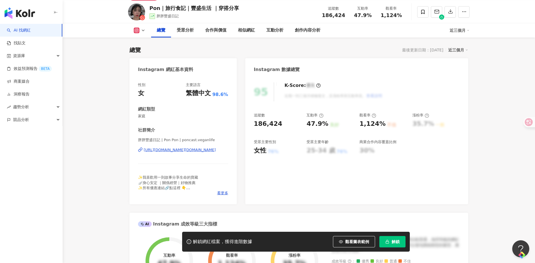
click at [203, 149] on div "https://www.instagram.com/poncast.veganlife/" at bounding box center [180, 150] width 72 height 5
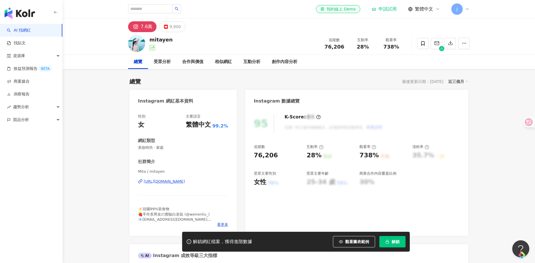
click at [176, 182] on div "https://www.instagram.com/mitayen/" at bounding box center [164, 181] width 41 height 5
